Goal: Task Accomplishment & Management: Manage account settings

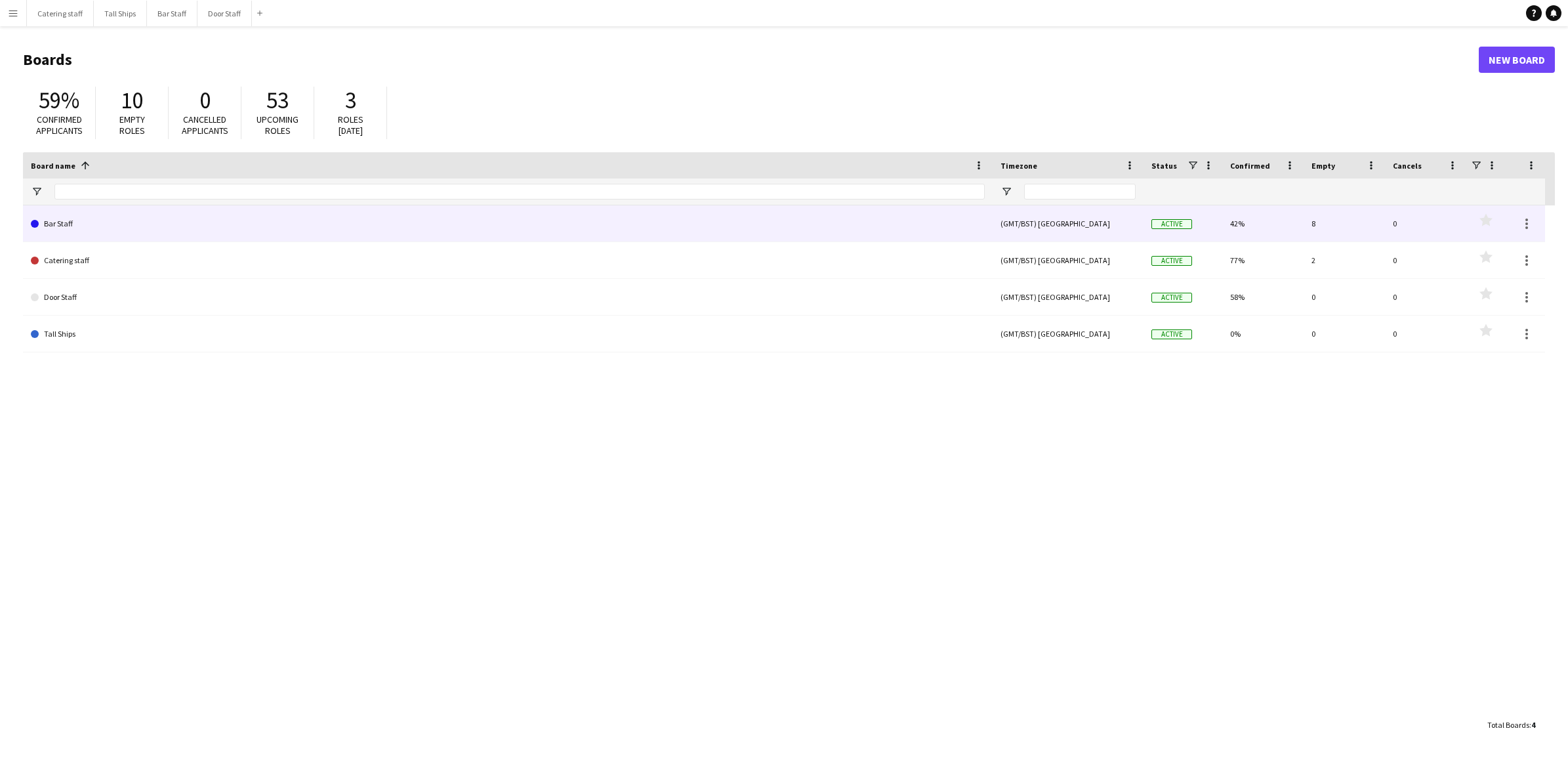
click at [56, 218] on link "Bar Staff" at bounding box center [508, 224] width 954 height 37
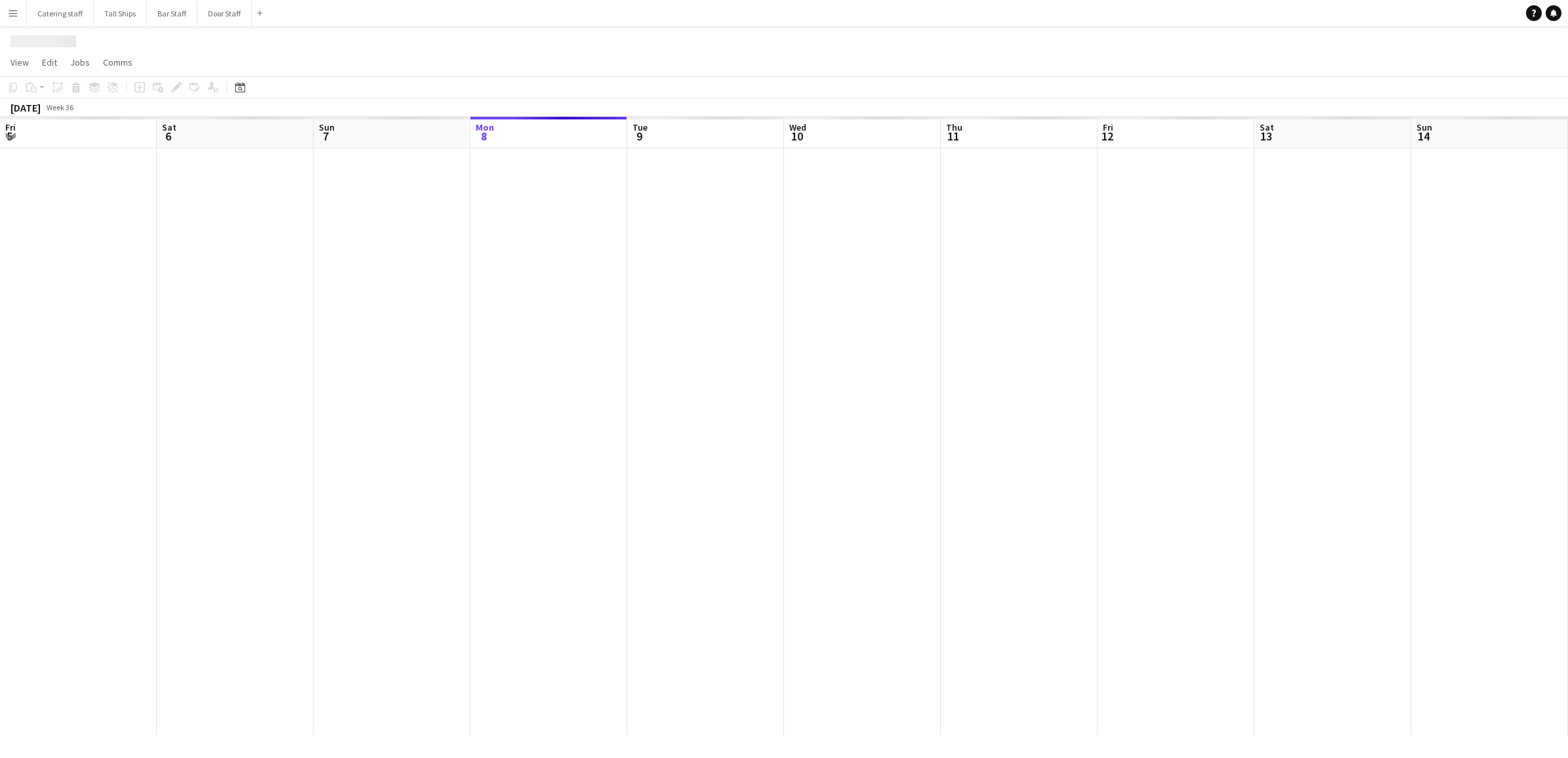
scroll to position [0, 313]
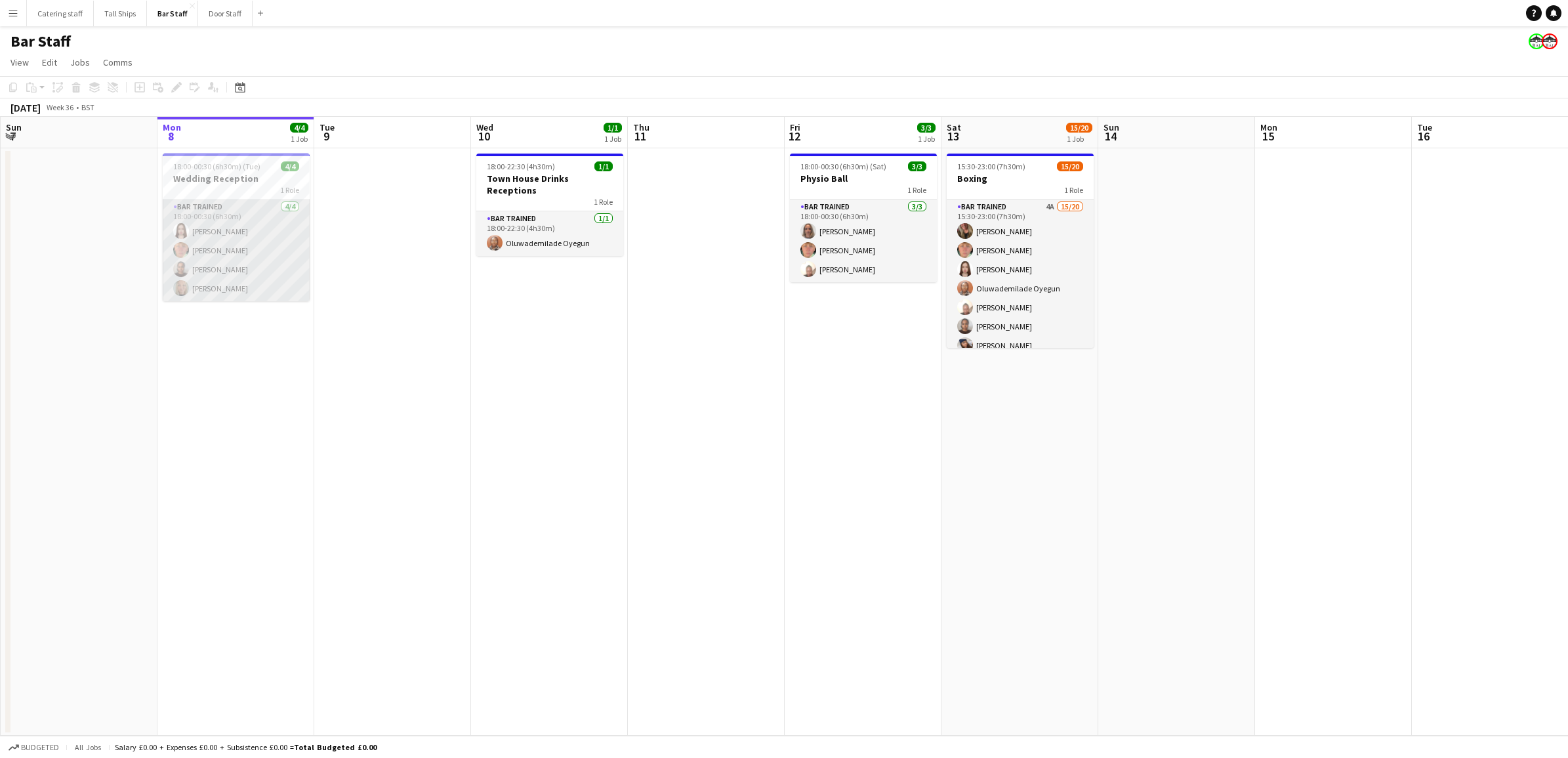
click at [263, 239] on app-card-role "Bar trained [DATE] 18:00-00:30 (6h30m) [PERSON_NAME] [PERSON_NAME] [PERSON_NAME…" at bounding box center [236, 250] width 147 height 102
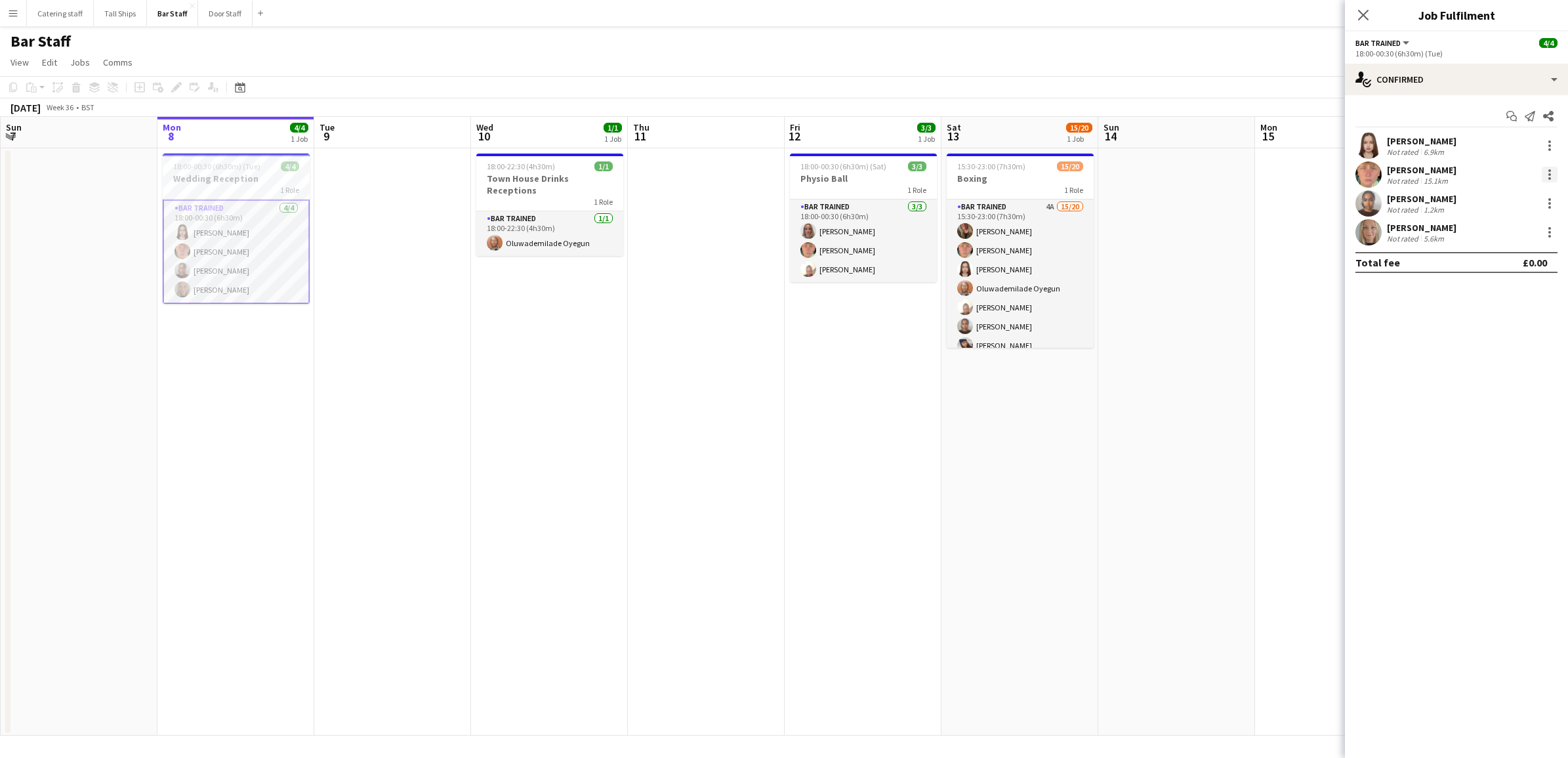
click at [1550, 174] on div at bounding box center [1550, 175] width 3 height 3
click at [1520, 202] on span "Edit fee" at bounding box center [1506, 199] width 81 height 12
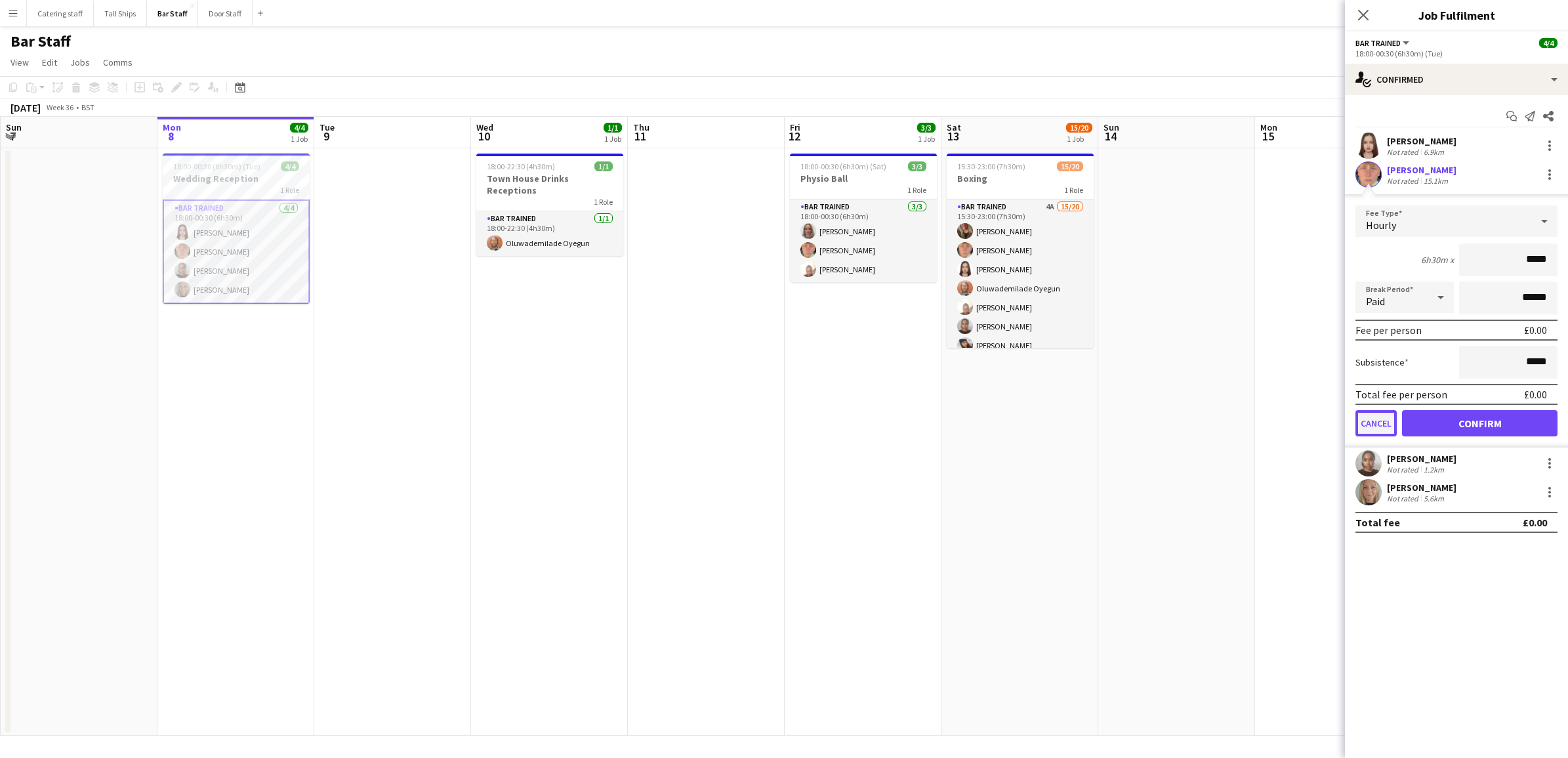
click at [1366, 421] on button "Cancel" at bounding box center [1376, 423] width 41 height 26
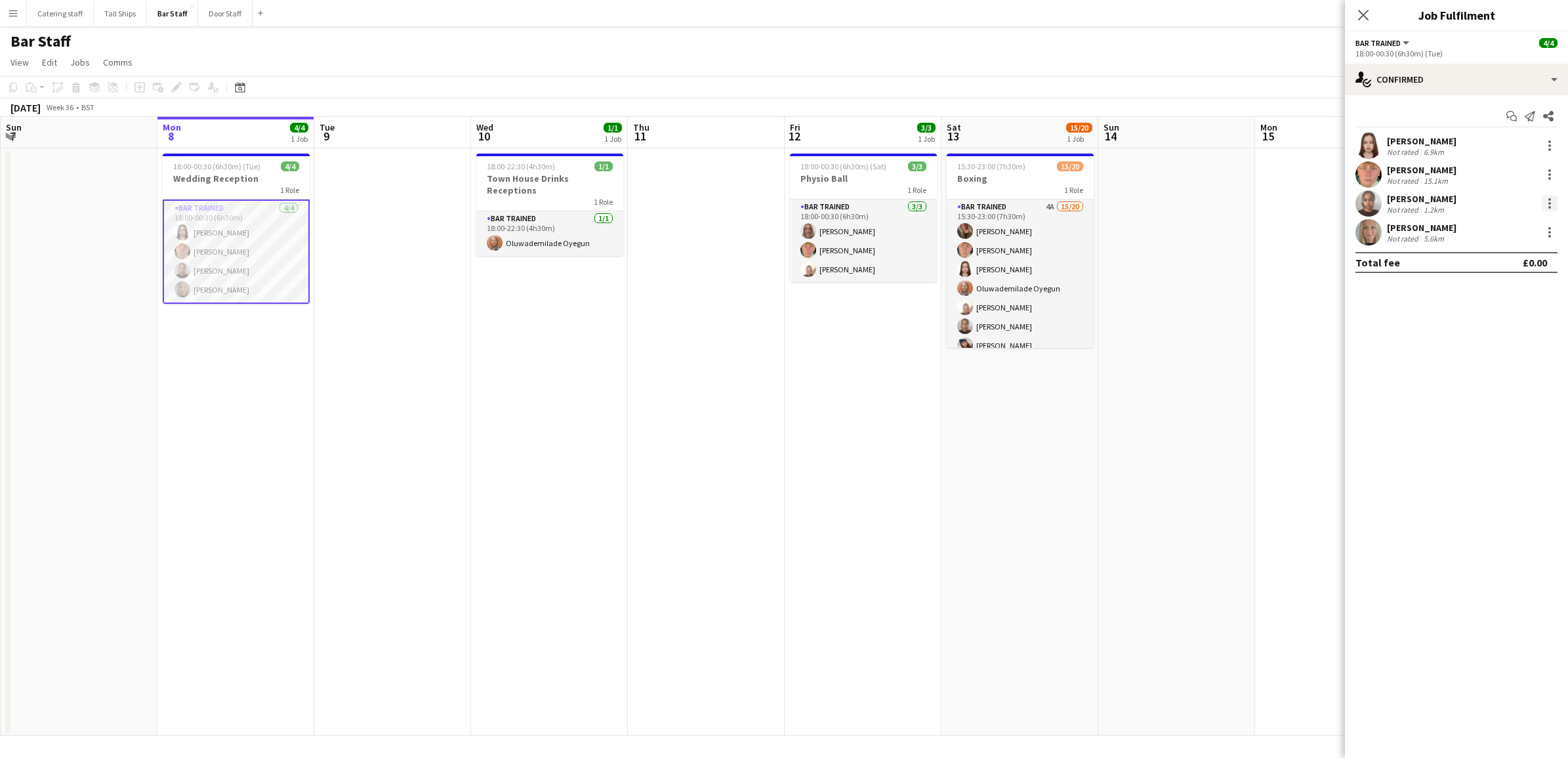
click at [1550, 200] on div at bounding box center [1550, 203] width 16 height 16
click at [1488, 290] on span "Send notification" at bounding box center [1504, 290] width 78 height 11
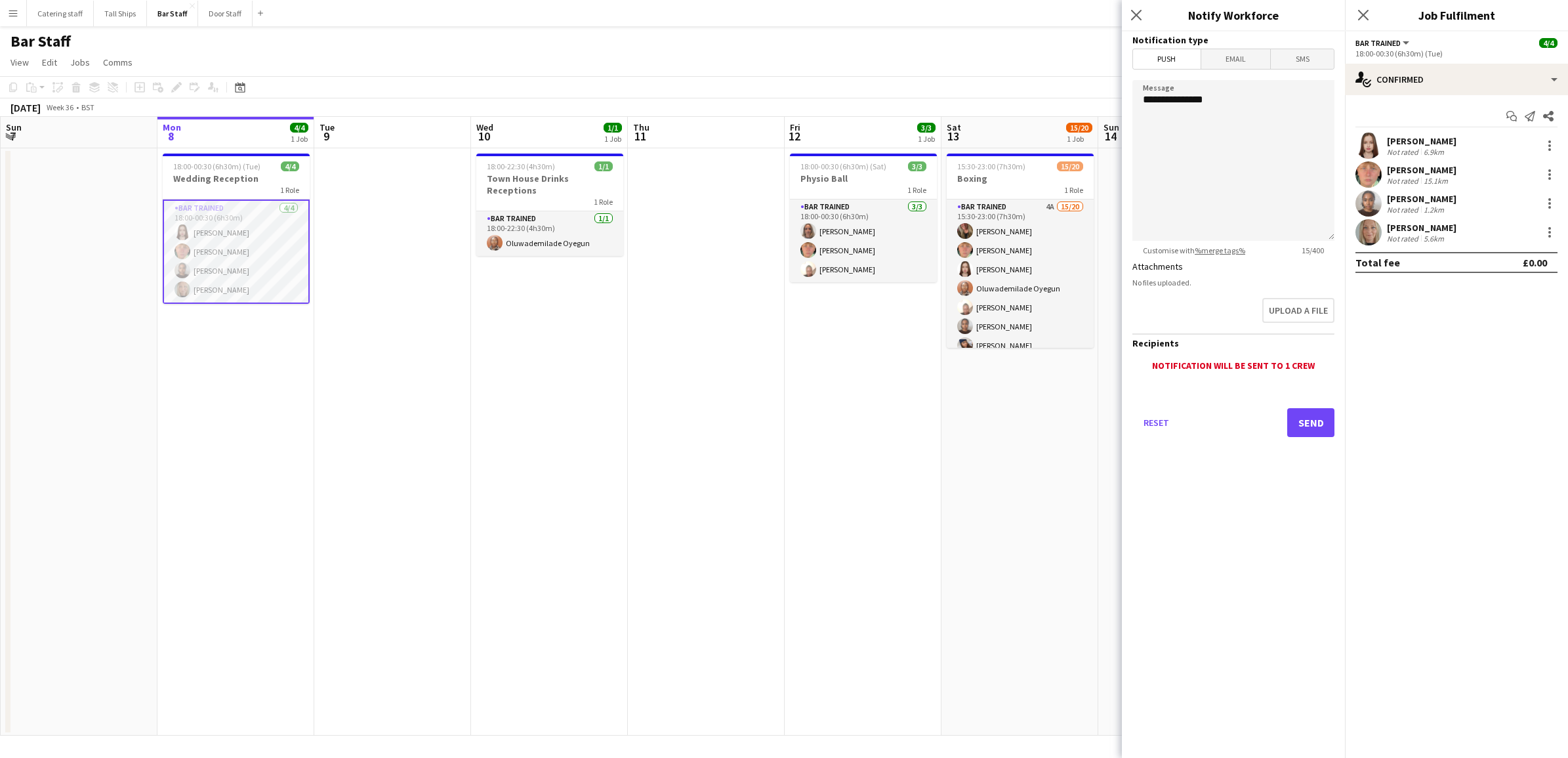
click at [1139, 24] on div "Close pop-in" at bounding box center [1138, 15] width 33 height 30
click at [1137, 17] on icon at bounding box center [1136, 15] width 12 height 12
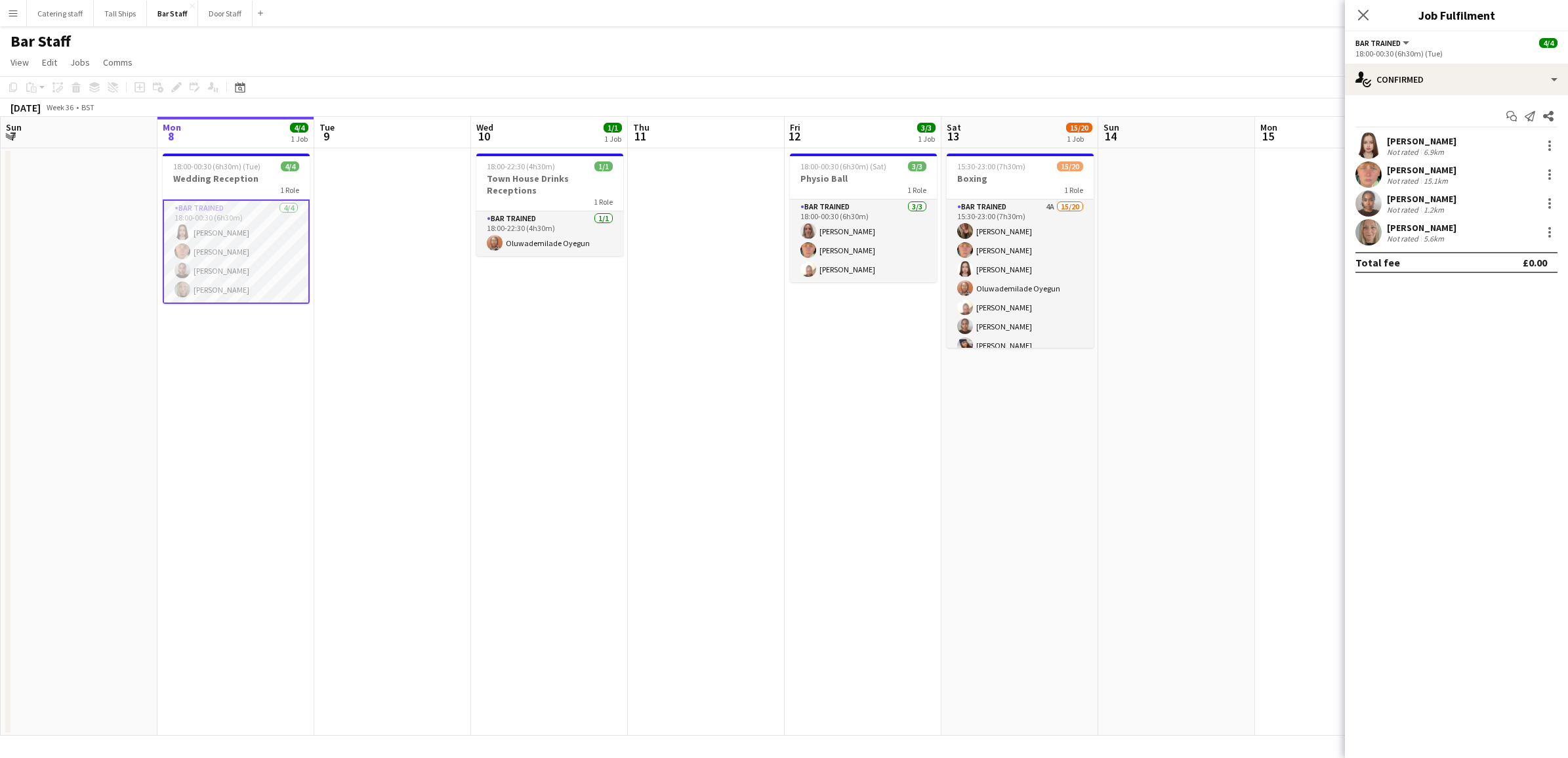
click at [1424, 42] on div "Bar trained All roles Bar trained 4/4" at bounding box center [1456, 42] width 202 height 12
click at [1395, 44] on span "Bar trained" at bounding box center [1378, 42] width 45 height 10
click at [1421, 41] on div "Bar trained All roles Bar trained 4/4" at bounding box center [1456, 42] width 202 height 12
click at [1547, 80] on div "single-neutral-actions-check-2 Confirmed" at bounding box center [1456, 79] width 223 height 31
click at [1501, 211] on span "Applicants" at bounding box center [1487, 214] width 41 height 12
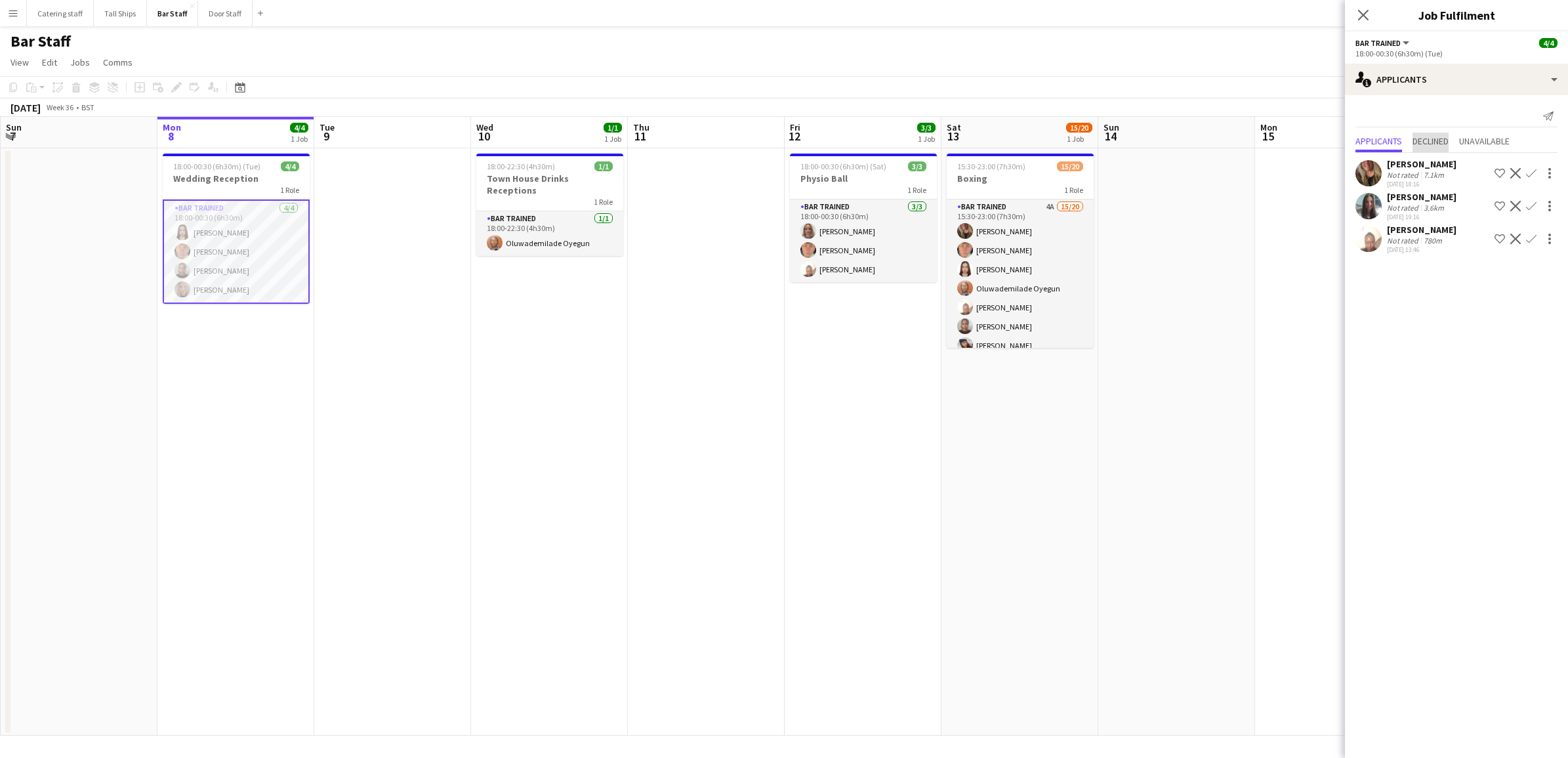
click at [1438, 140] on span "Declined" at bounding box center [1430, 140] width 36 height 10
click at [1375, 113] on span "Applicants" at bounding box center [1378, 114] width 47 height 10
click at [1437, 83] on div "single-neutral-actions-information Applicants" at bounding box center [1456, 79] width 223 height 31
click at [1493, 296] on div "pen-write Job Details" at bounding box center [1500, 294] width 130 height 26
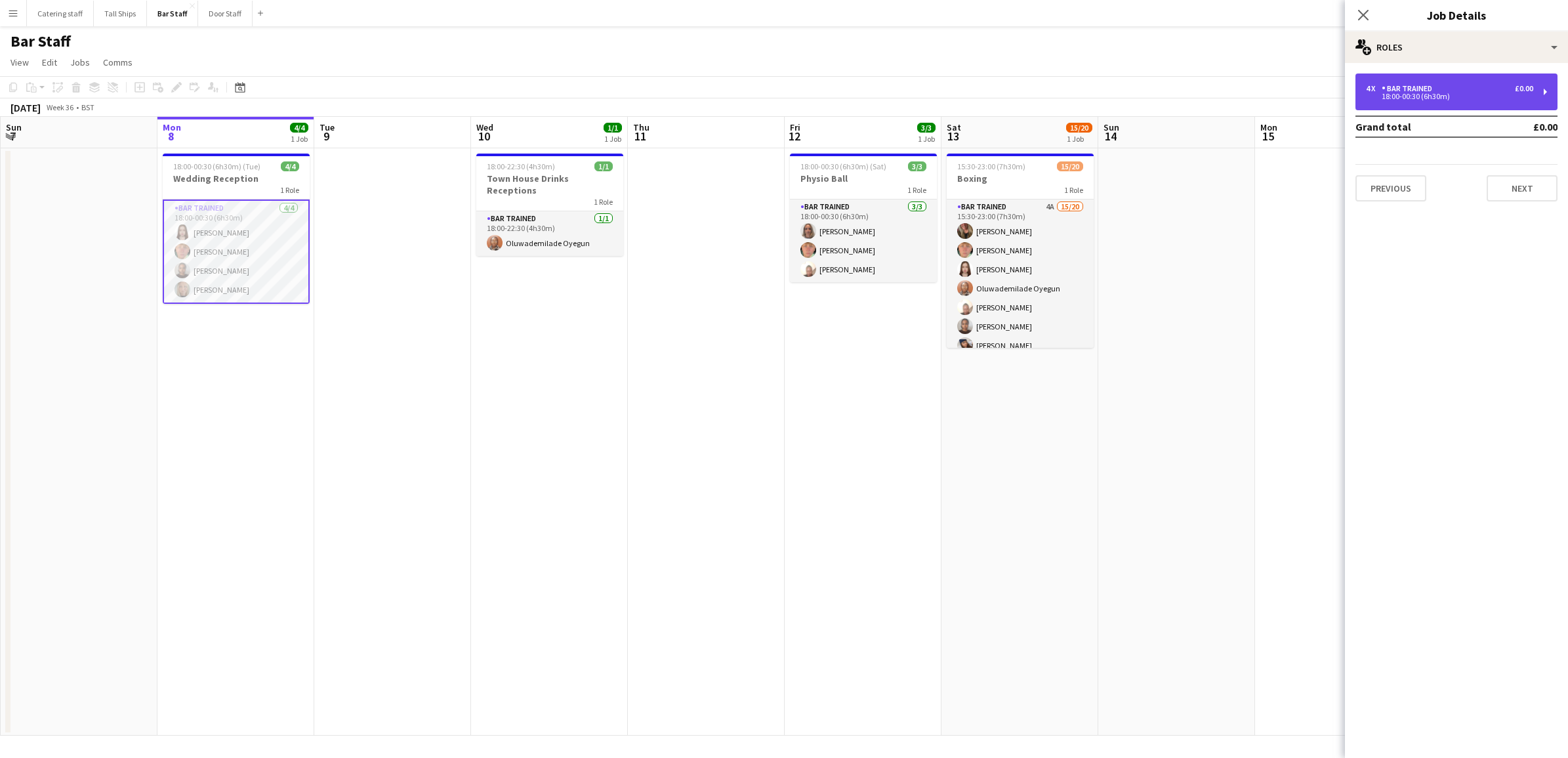
click at [1422, 90] on div "Bar trained" at bounding box center [1409, 89] width 56 height 10
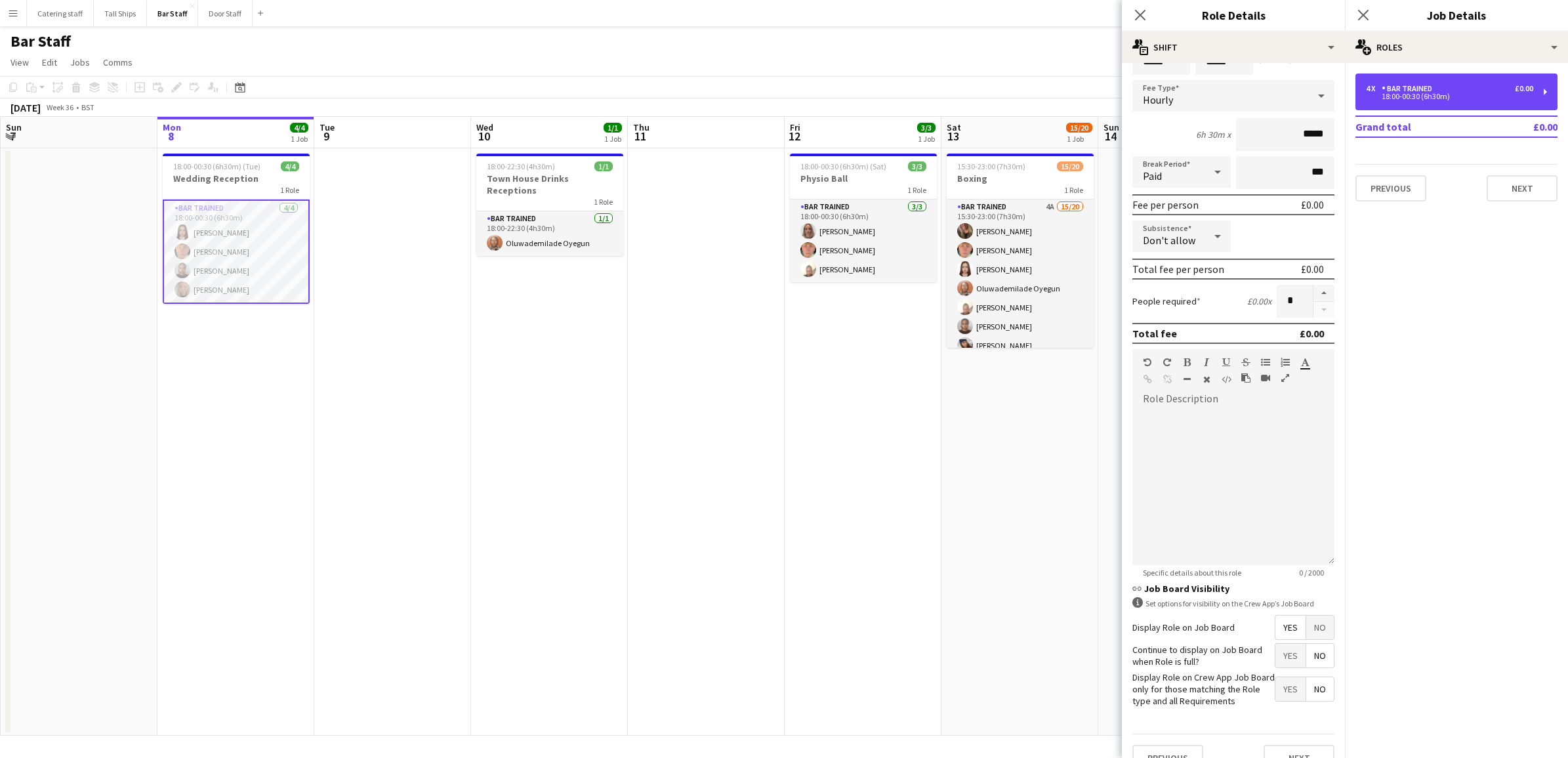
scroll to position [102, 0]
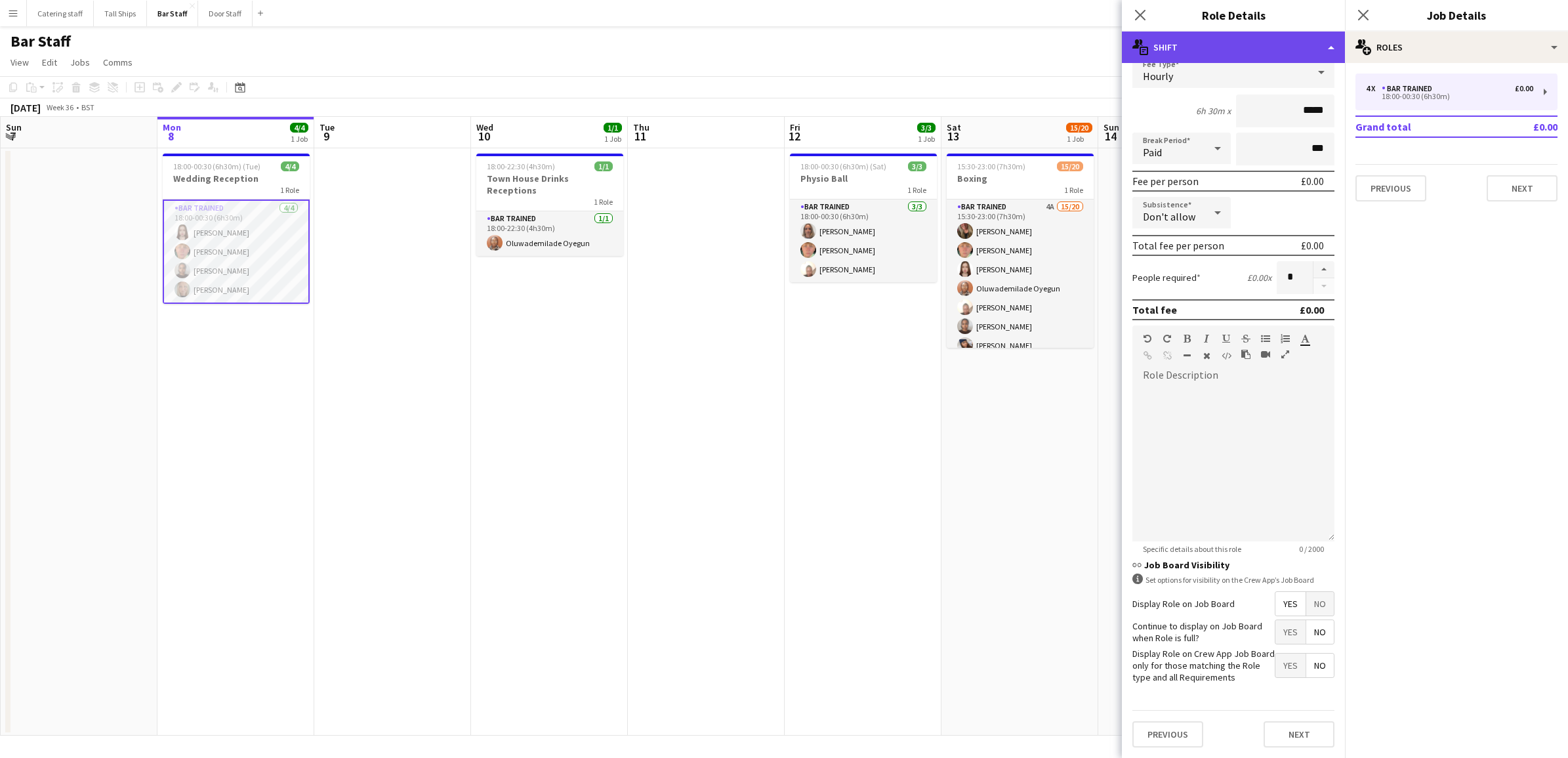
click at [1166, 46] on div "multiple-actions-text Shift" at bounding box center [1233, 47] width 223 height 31
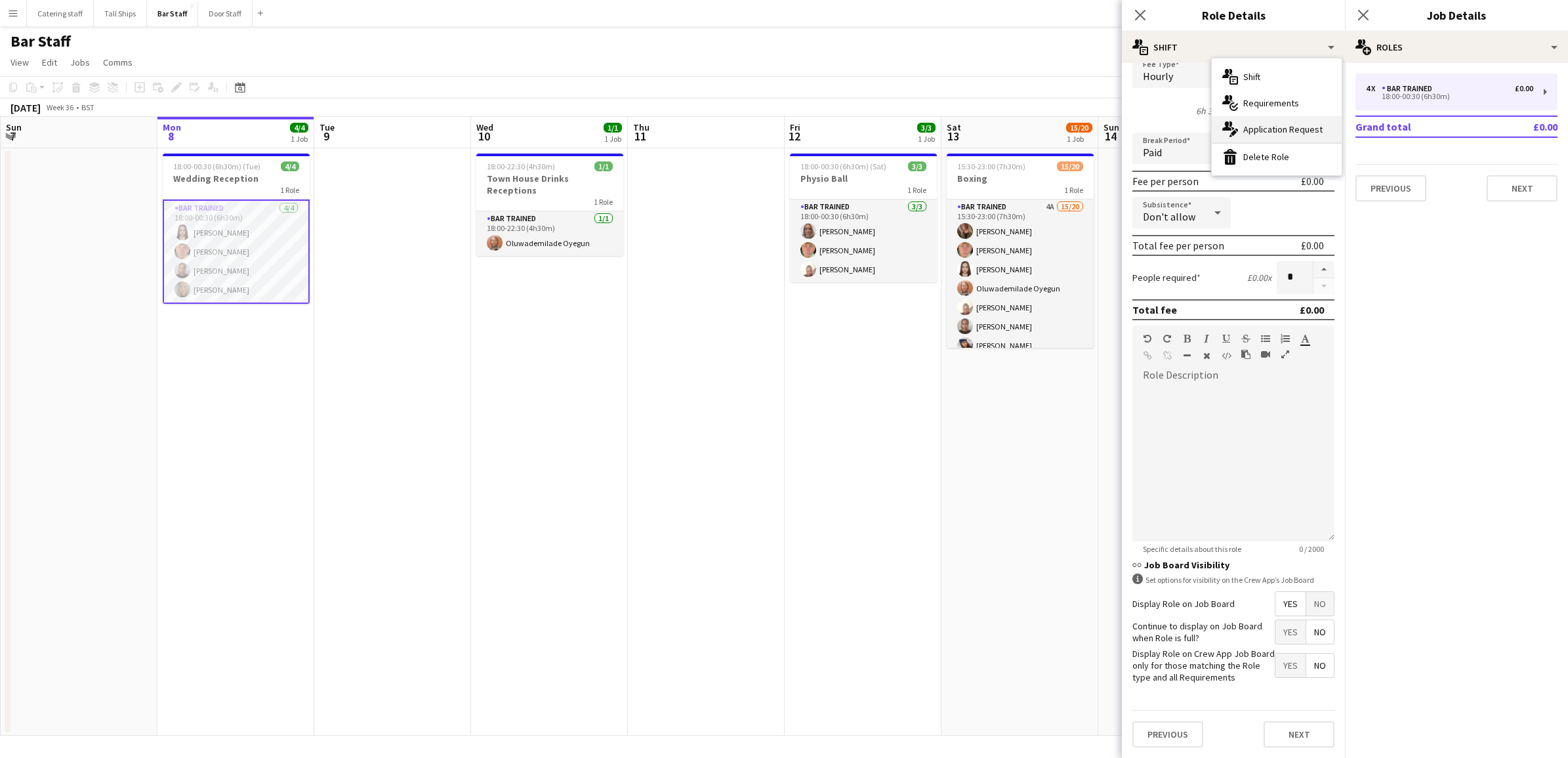
click at [1294, 130] on span "Application Request" at bounding box center [1283, 130] width 79 height 12
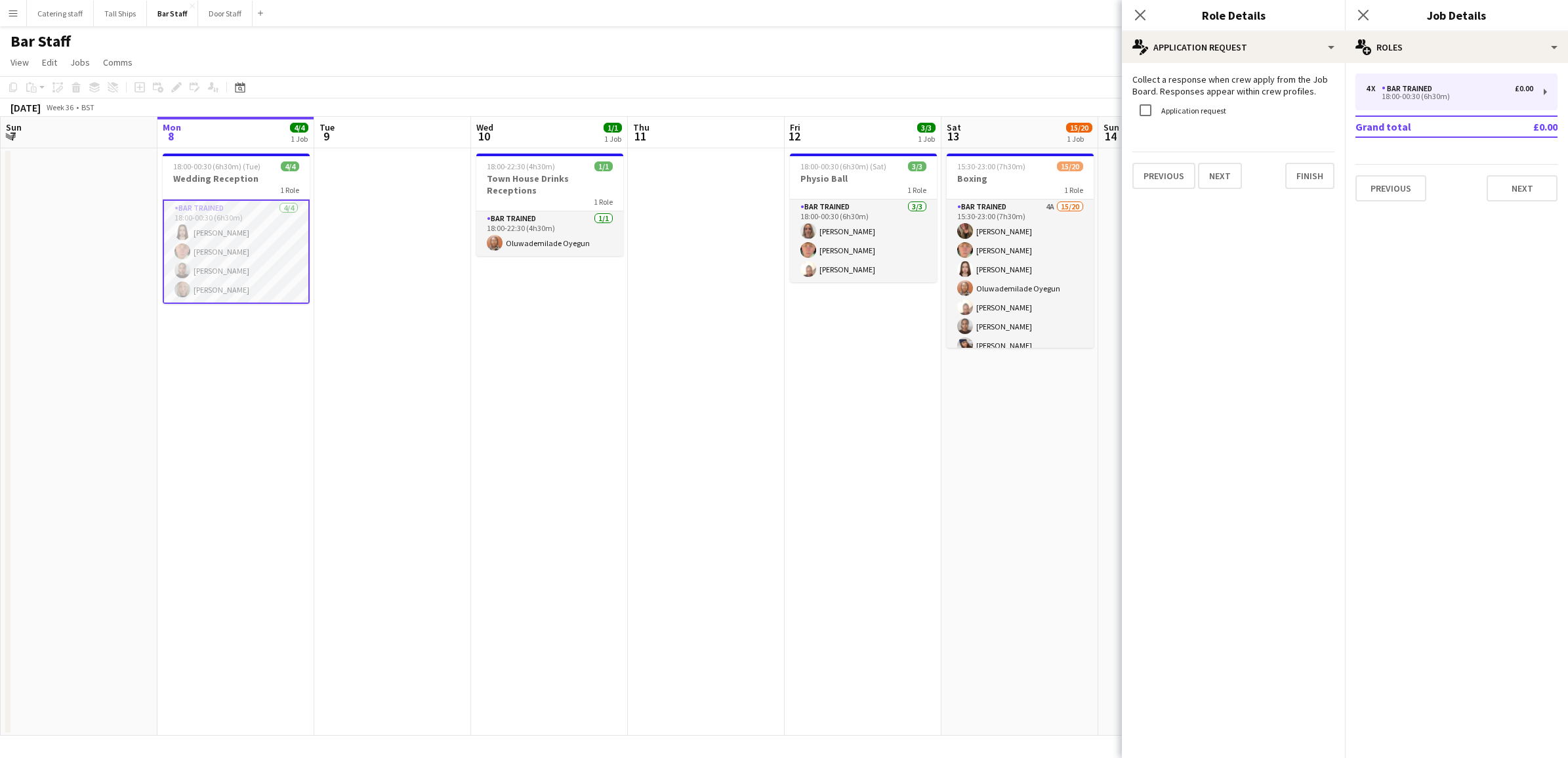
scroll to position [0, 0]
click at [1327, 53] on div "multiple-actions-edit-1 Application Request" at bounding box center [1233, 47] width 223 height 31
click at [1139, 24] on div "Close pop-in" at bounding box center [1140, 15] width 37 height 30
click at [972, 37] on div "Bar Staff" at bounding box center [784, 39] width 1568 height 25
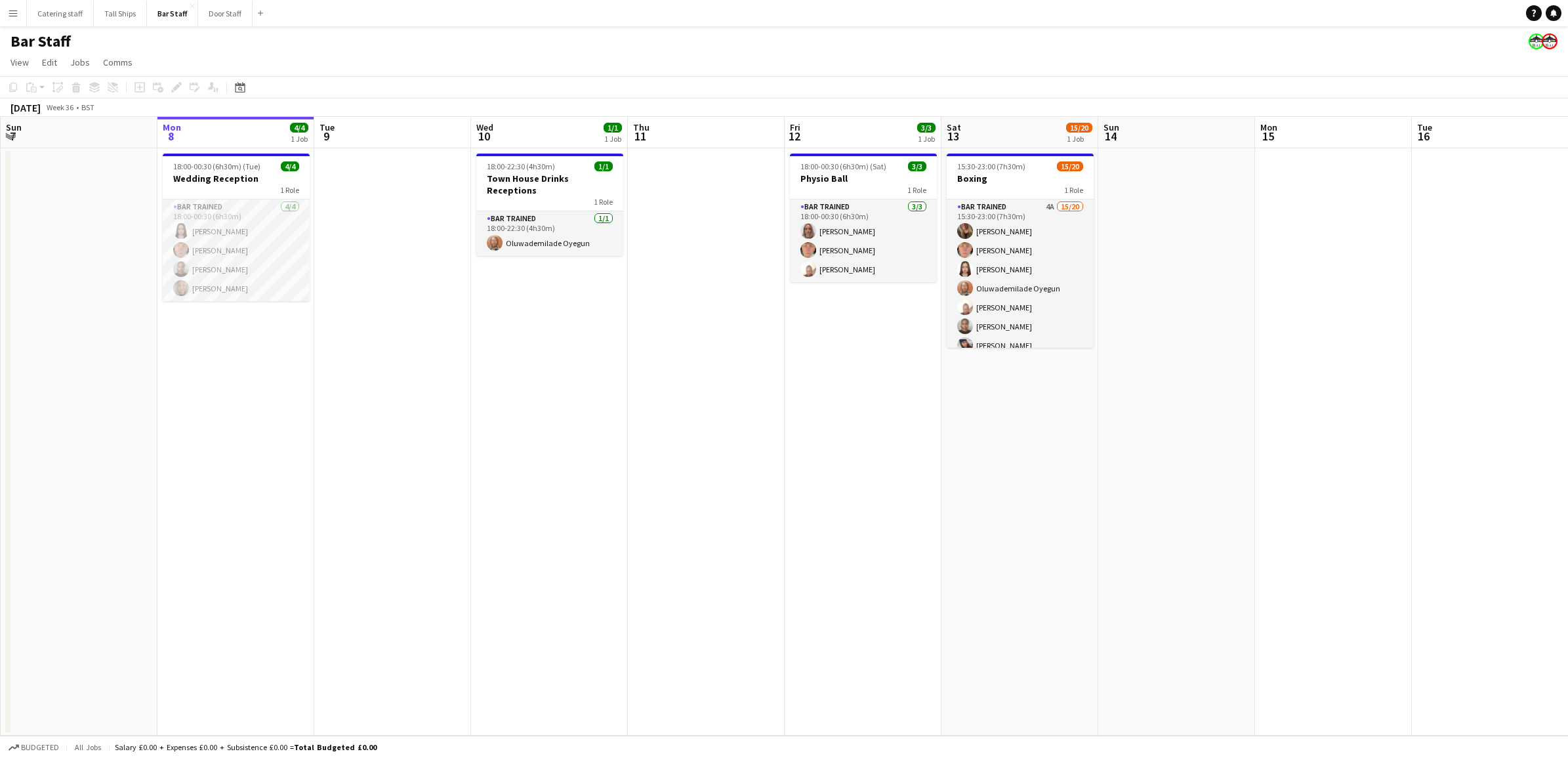
click at [361, 407] on app-date-cell at bounding box center [392, 442] width 157 height 587
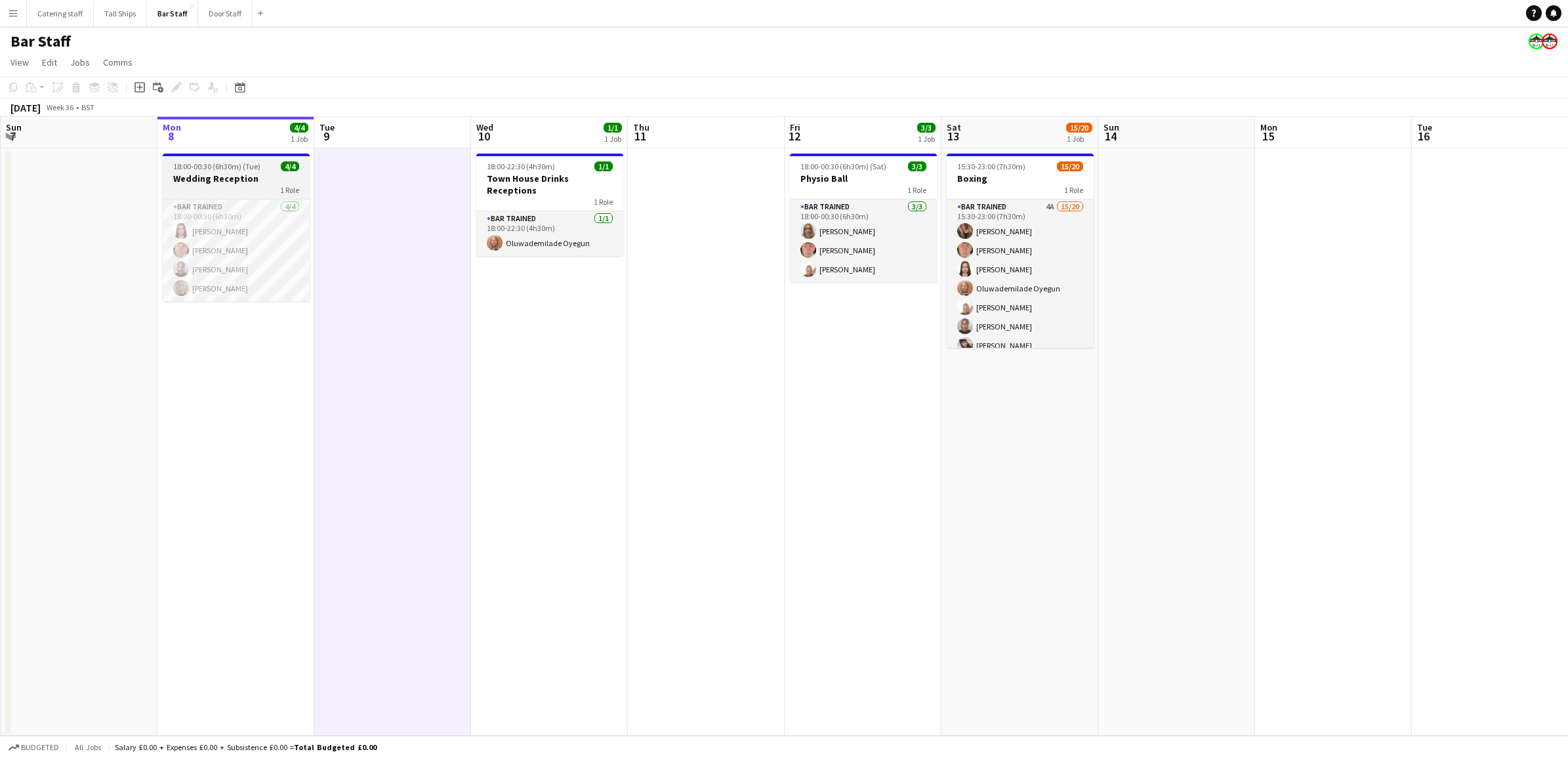
click at [223, 162] on span "18:00-00:30 (6h30m) (Tue)" at bounding box center [217, 166] width 87 height 10
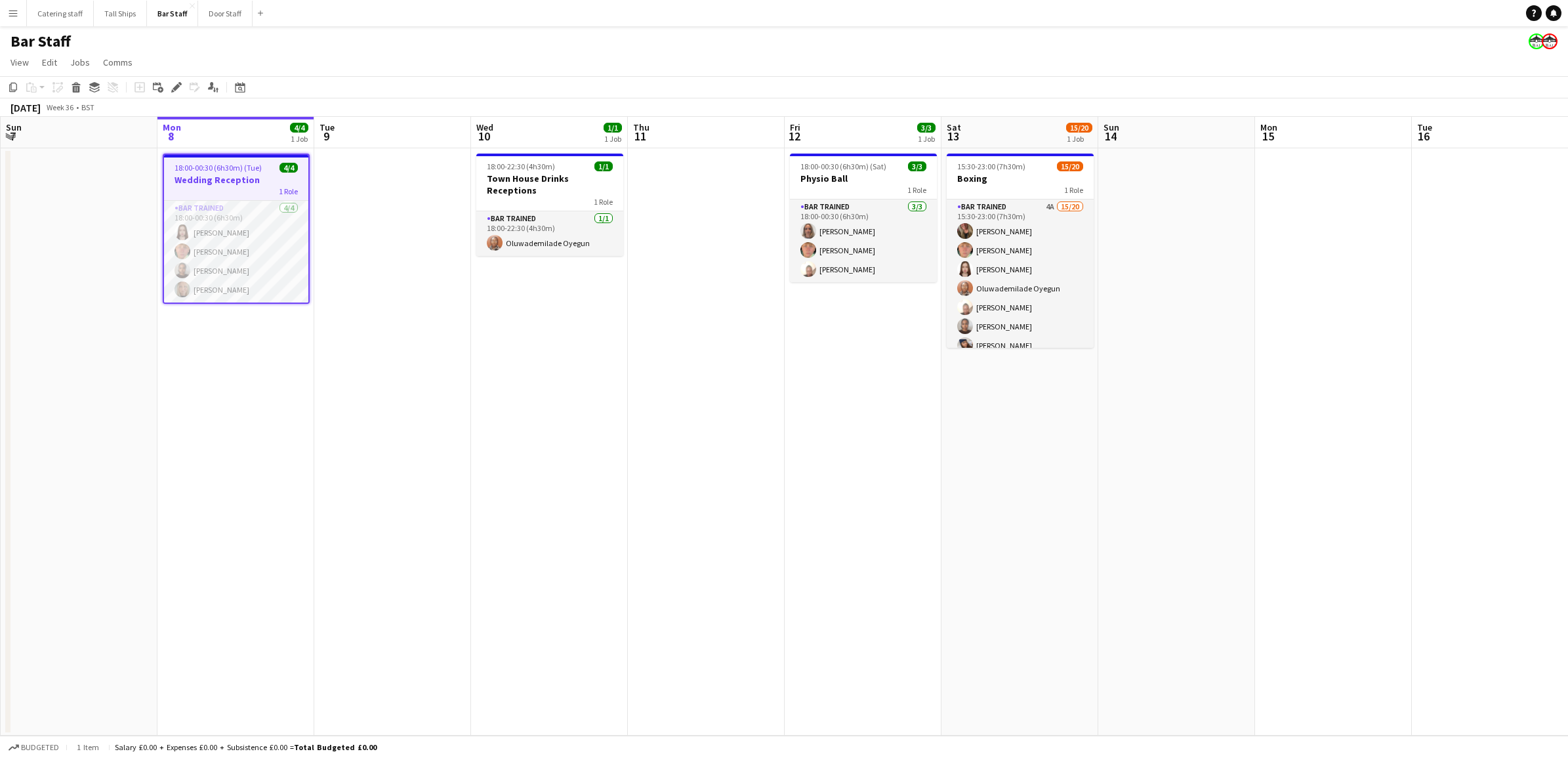
click at [200, 171] on span "18:00-00:30 (6h30m) (Tue)" at bounding box center [218, 167] width 87 height 10
click at [200, 173] on h3 "Wedding Reception" at bounding box center [236, 179] width 147 height 12
click at [169, 351] on app-date-cell "18:00-00:30 (6h30m) (Tue) 4/4 Wedding Reception 1 Role Bar trained [DATE] 18:00…" at bounding box center [236, 442] width 157 height 587
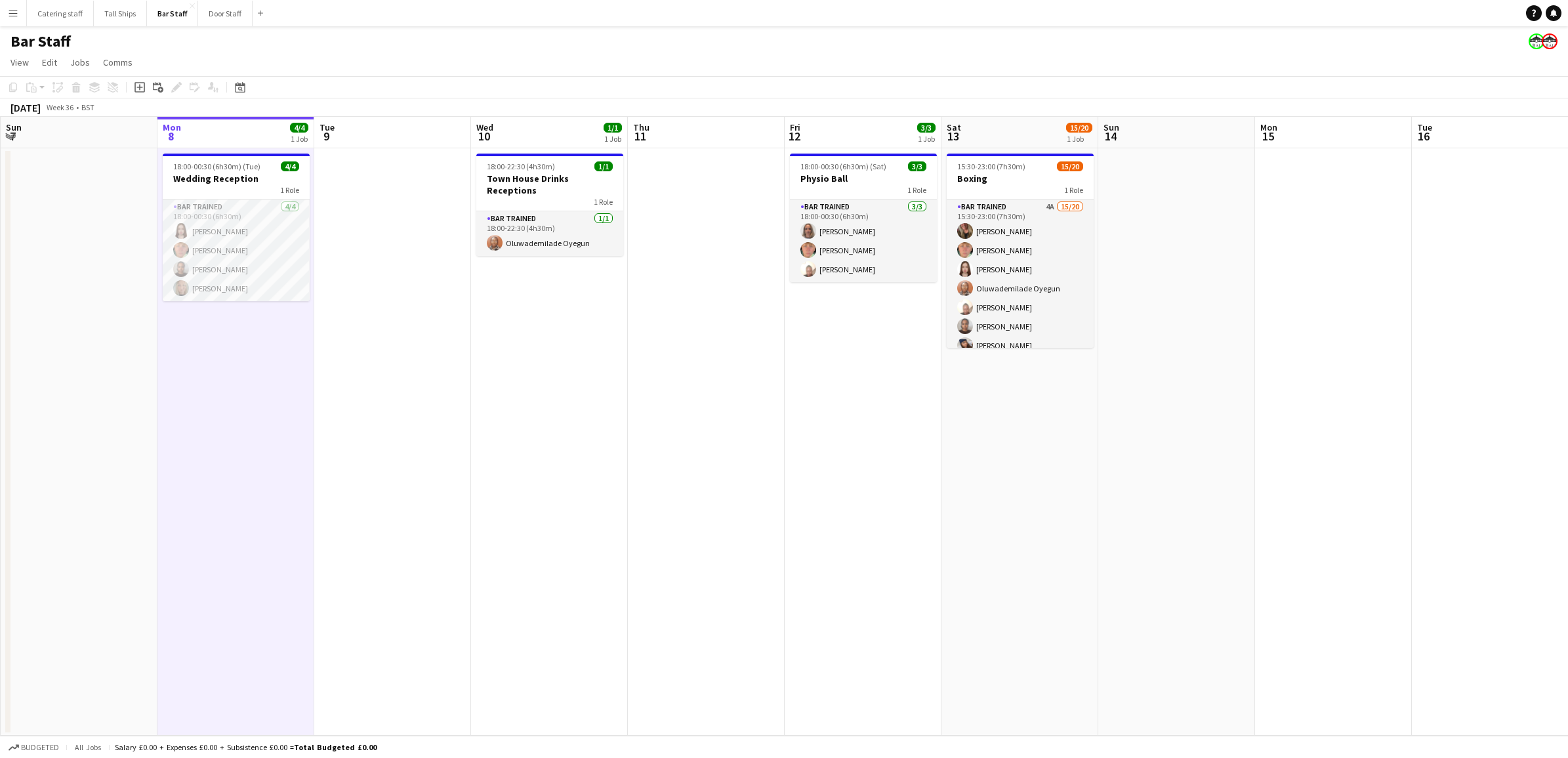
click at [184, 342] on app-date-cell "18:00-00:30 (6h30m) (Tue) 4/4 Wedding Reception 1 Role Bar trained [DATE] 18:00…" at bounding box center [236, 442] width 157 height 587
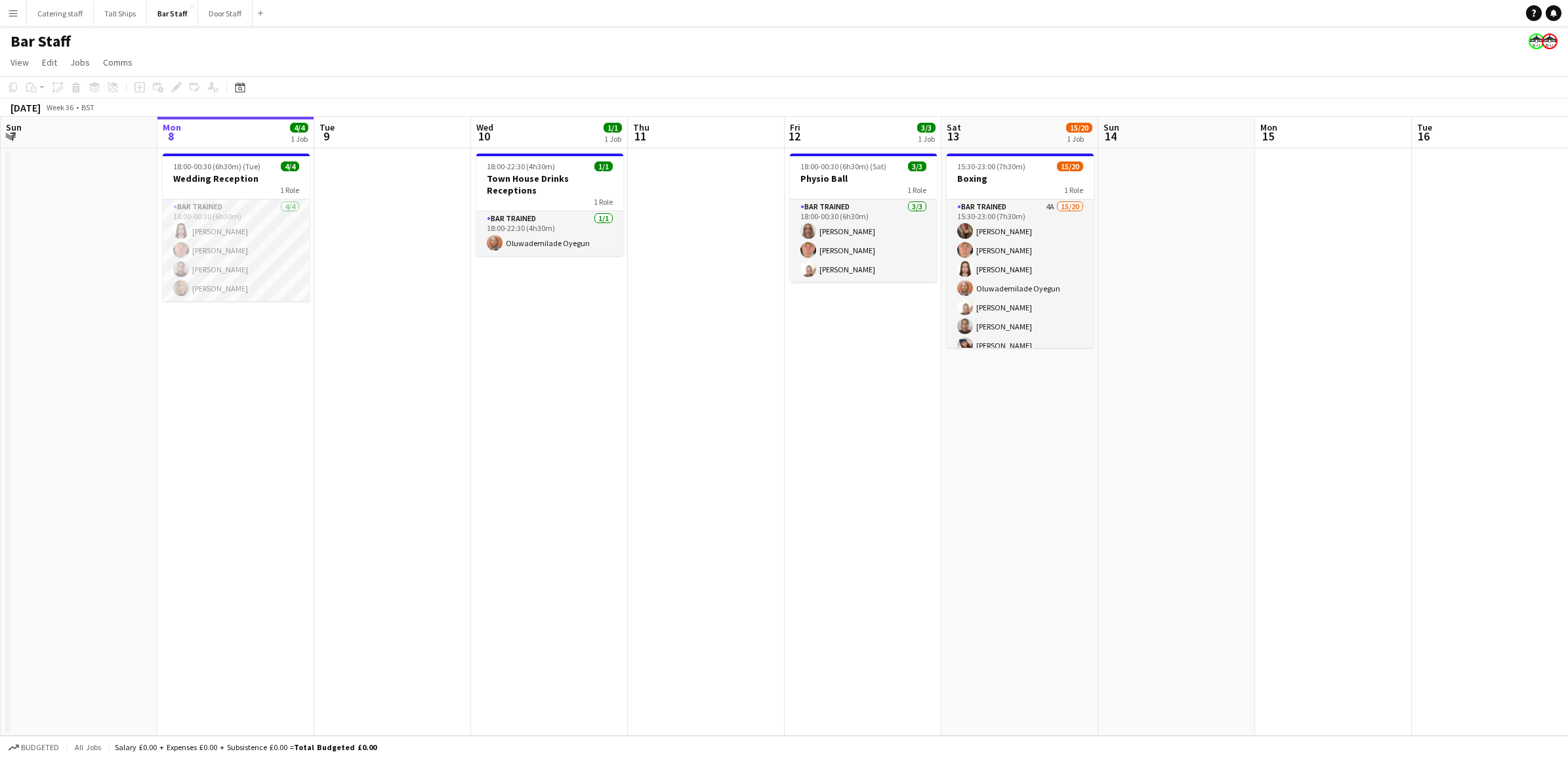
click at [75, 204] on app-date-cell at bounding box center [79, 442] width 157 height 587
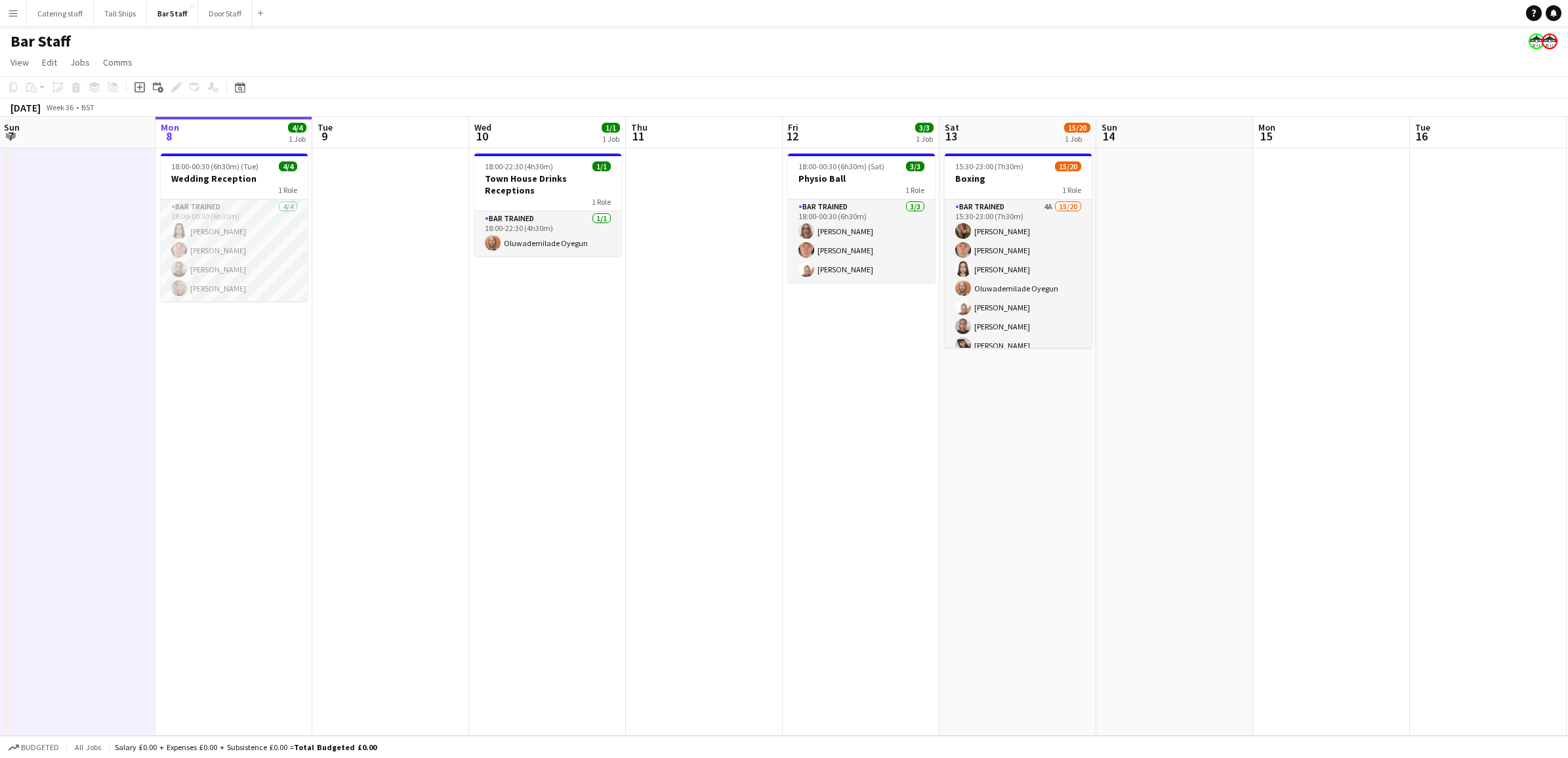
click at [67, 179] on app-date-cell at bounding box center [77, 442] width 157 height 587
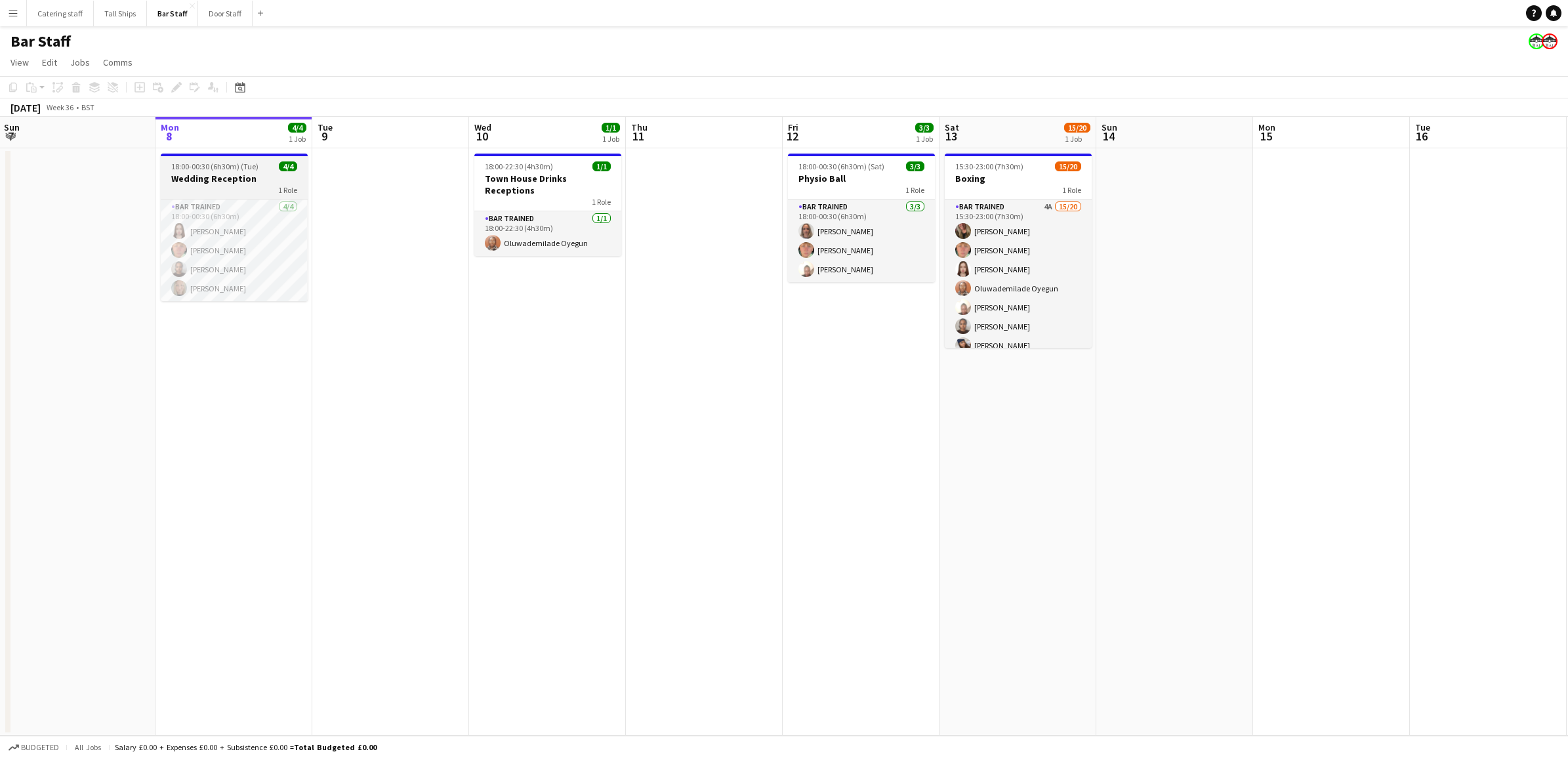
scroll to position [0, 314]
click at [186, 162] on span "18:00-00:30 (6h30m) (Tue)" at bounding box center [216, 166] width 87 height 10
click at [102, 161] on app-date-cell at bounding box center [78, 442] width 157 height 587
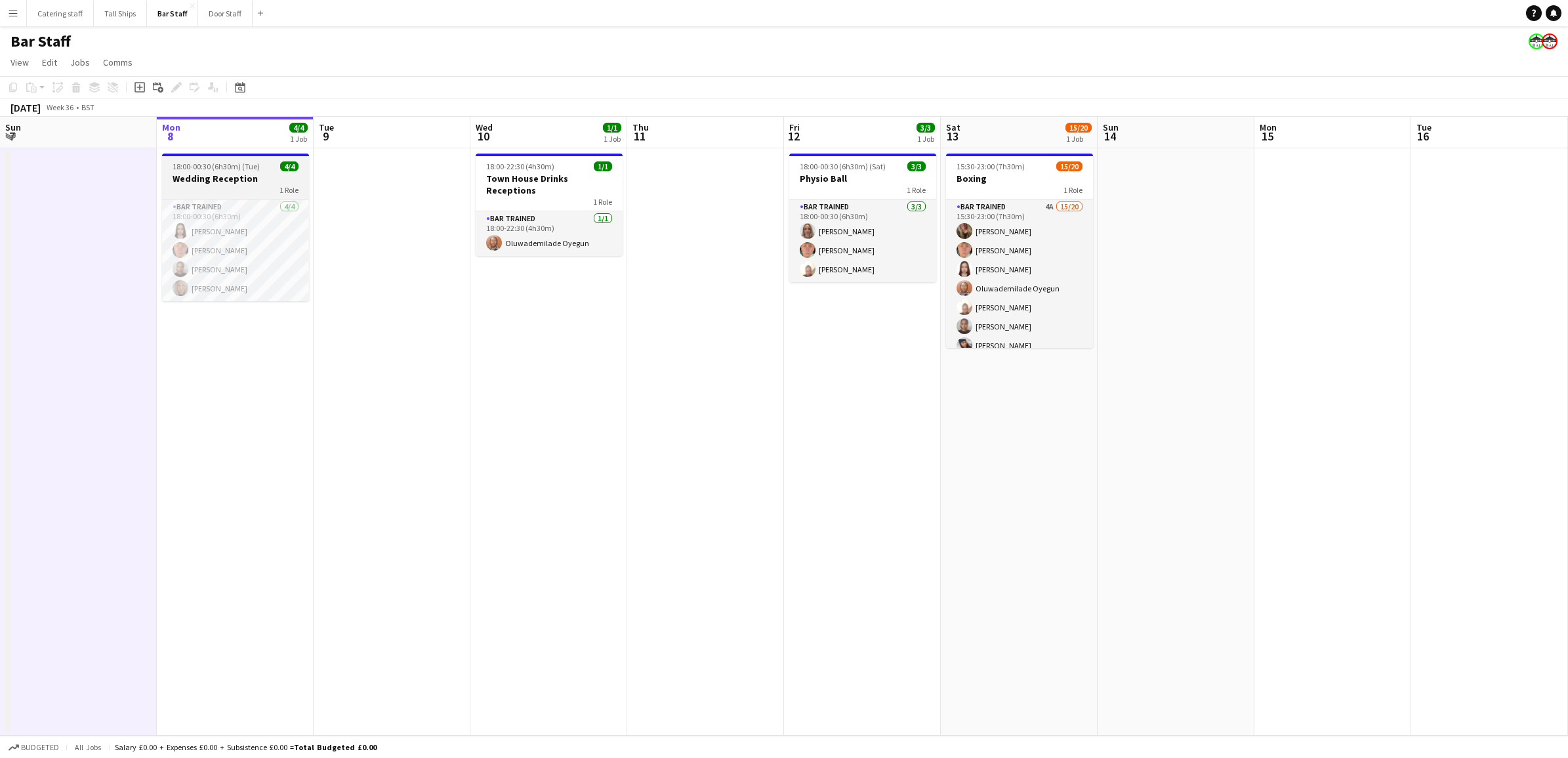
click at [219, 175] on h3 "Wedding Reception" at bounding box center [235, 179] width 147 height 12
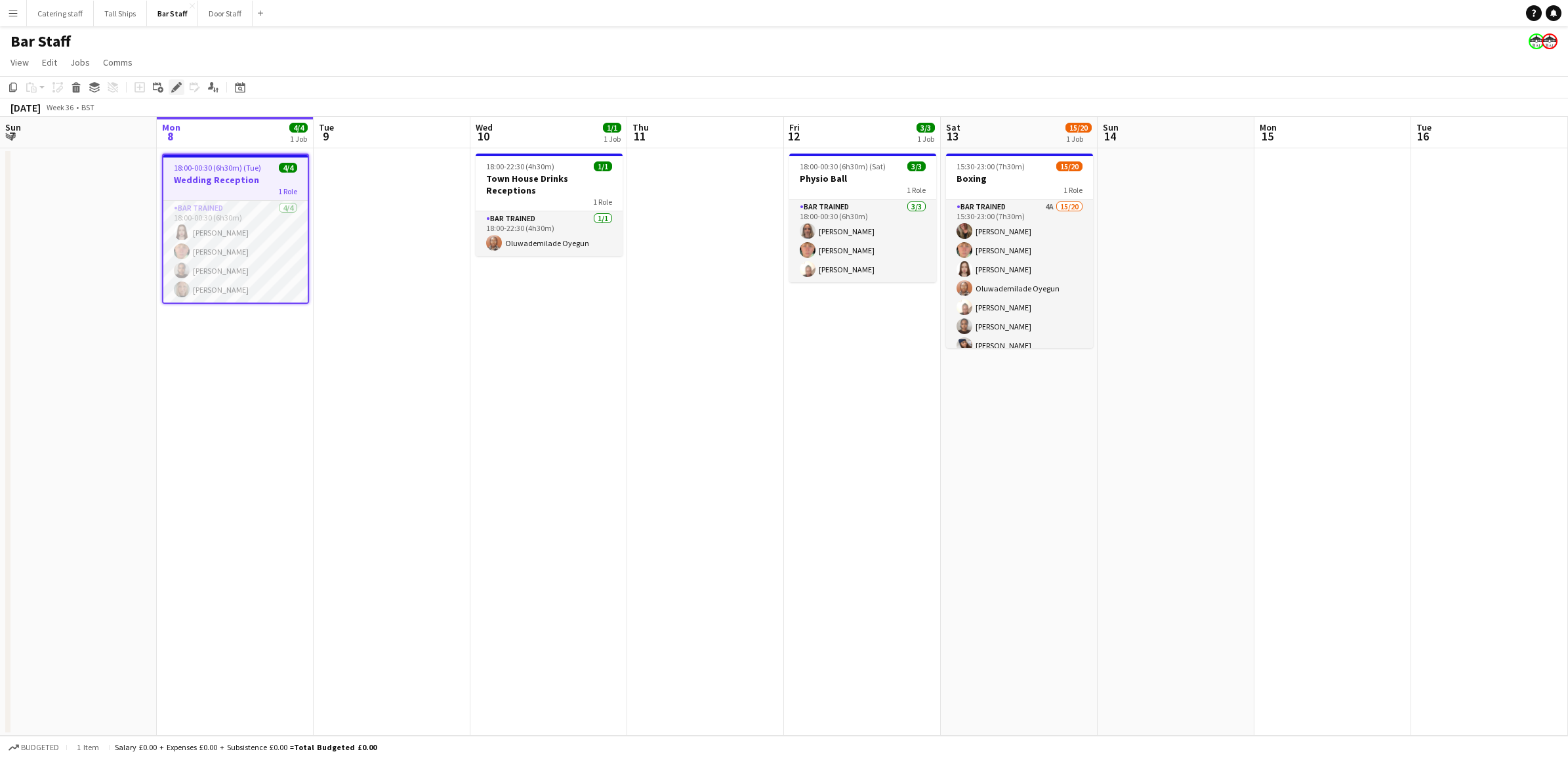
click at [177, 92] on icon "Edit" at bounding box center [176, 87] width 10 height 10
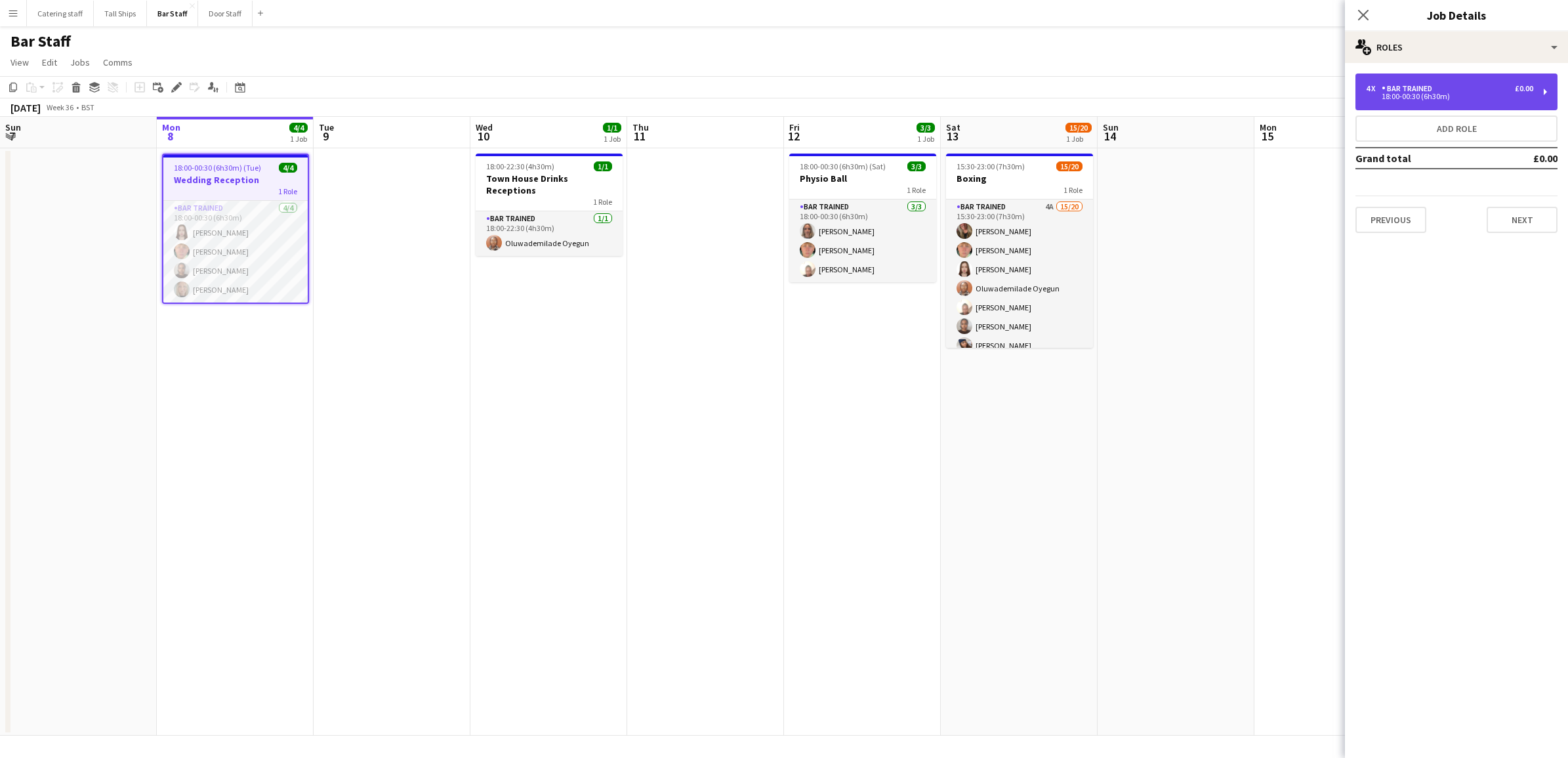
click at [1536, 89] on div "4 x Bar trained £0.00 18:00-00:30 (6h30m)" at bounding box center [1456, 91] width 202 height 37
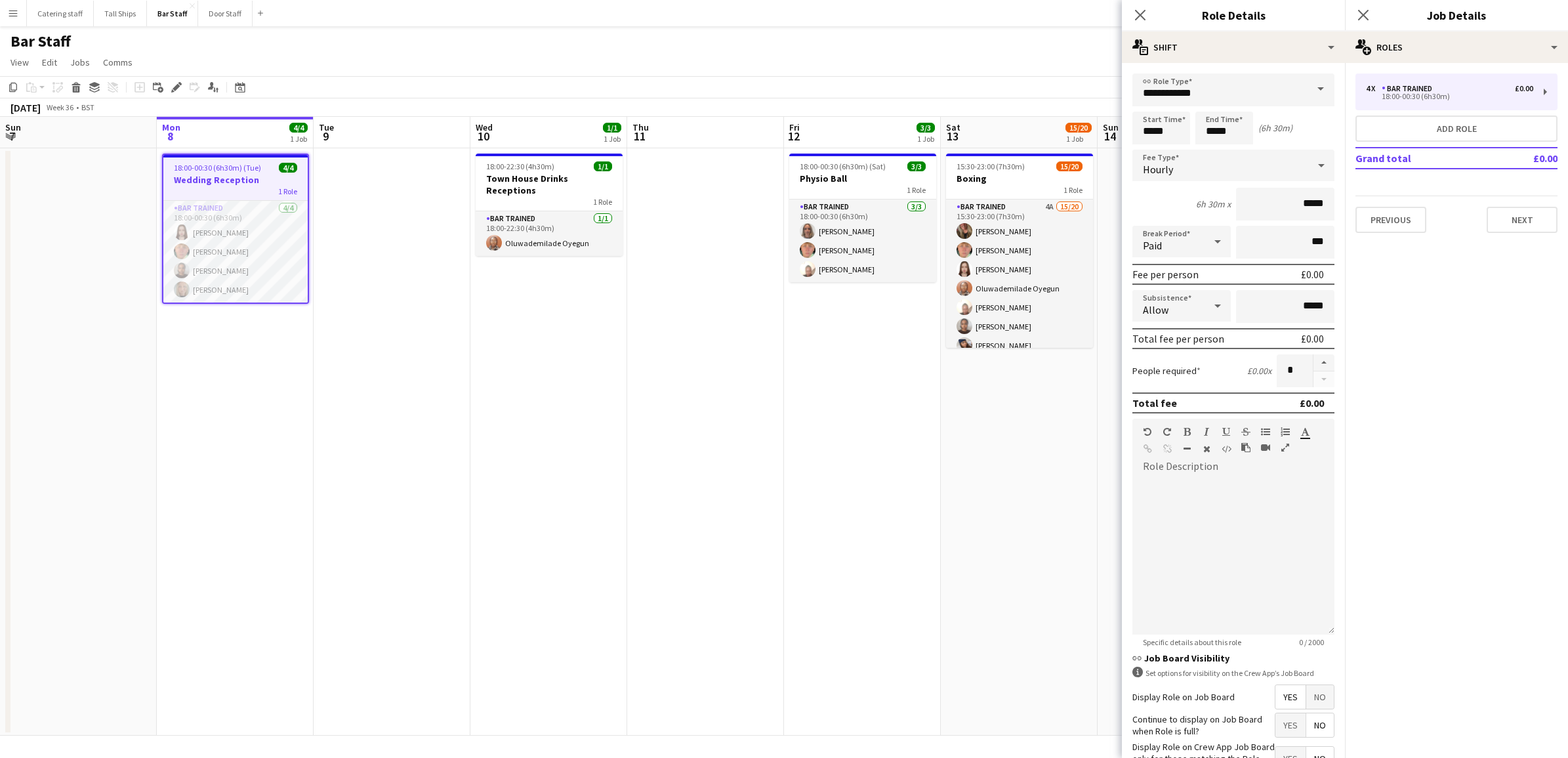
click at [1174, 175] on div "Hourly" at bounding box center [1220, 165] width 176 height 31
click at [1174, 175] on div at bounding box center [784, 379] width 1568 height 758
click at [1181, 130] on input "*****" at bounding box center [1161, 127] width 58 height 33
click at [761, 467] on app-date-cell at bounding box center [705, 442] width 157 height 587
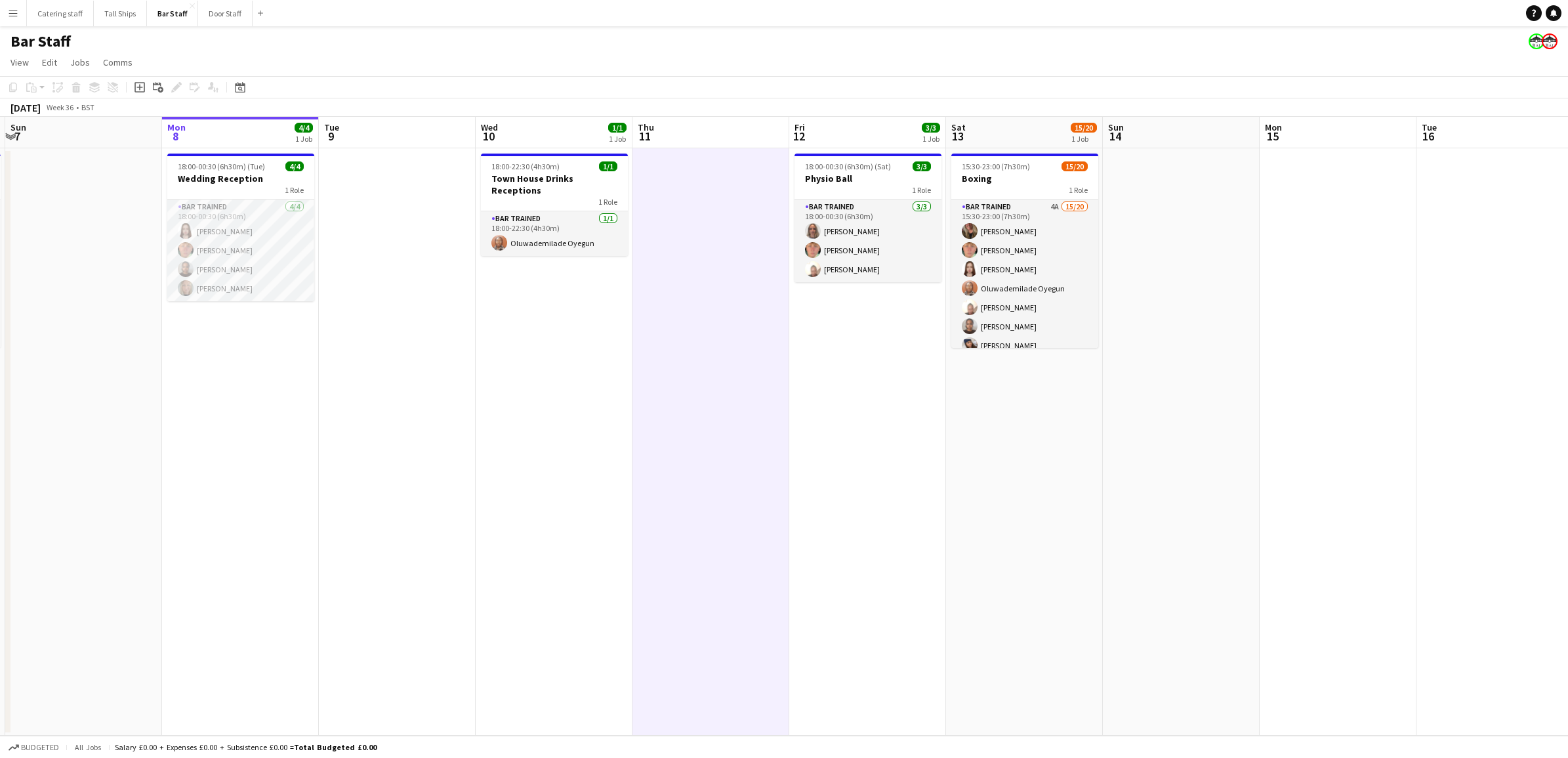
drag, startPoint x: 498, startPoint y: 417, endPoint x: 507, endPoint y: 419, distance: 9.2
click at [505, 419] on app-calendar-viewport "Fri 5 3/3 2 Jobs Sat 6 7/7 1 Job Sun 7 Mon 8 4/4 1 Job Tue 9 Wed 10 1/1 1 Job T…" at bounding box center [784, 427] width 1568 height 619
drag, startPoint x: 403, startPoint y: 389, endPoint x: 372, endPoint y: 381, distance: 32.0
click at [396, 388] on app-calendar-viewport "Fri 5 3/3 2 Jobs Sat 6 7/7 1 Job Sun 7 Mon 8 4/4 1 Job Tue 9 Wed 10 1/1 1 Job T…" at bounding box center [784, 427] width 1568 height 619
